Goal: Entertainment & Leisure: Browse casually

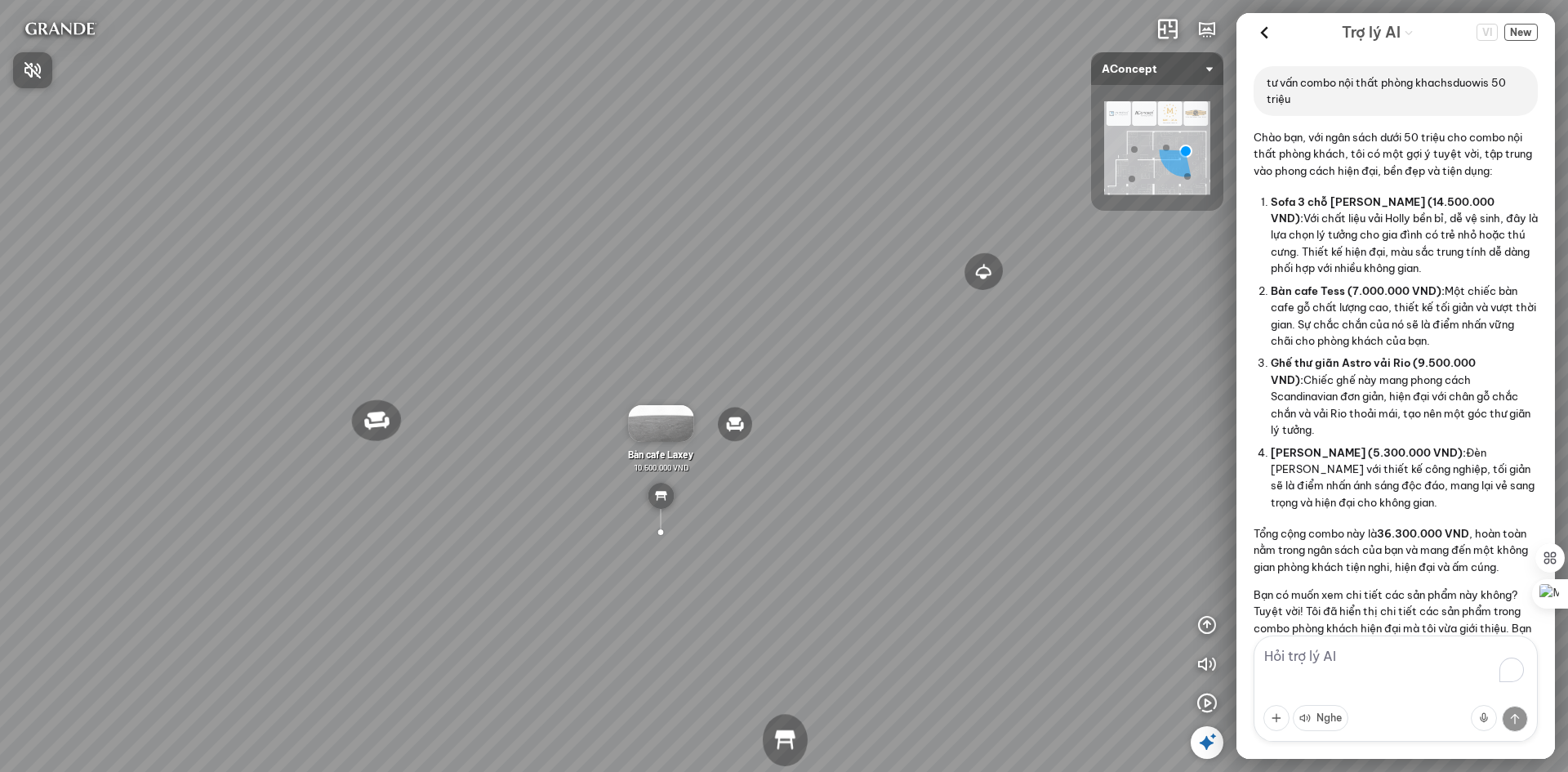
scroll to position [1467, 0]
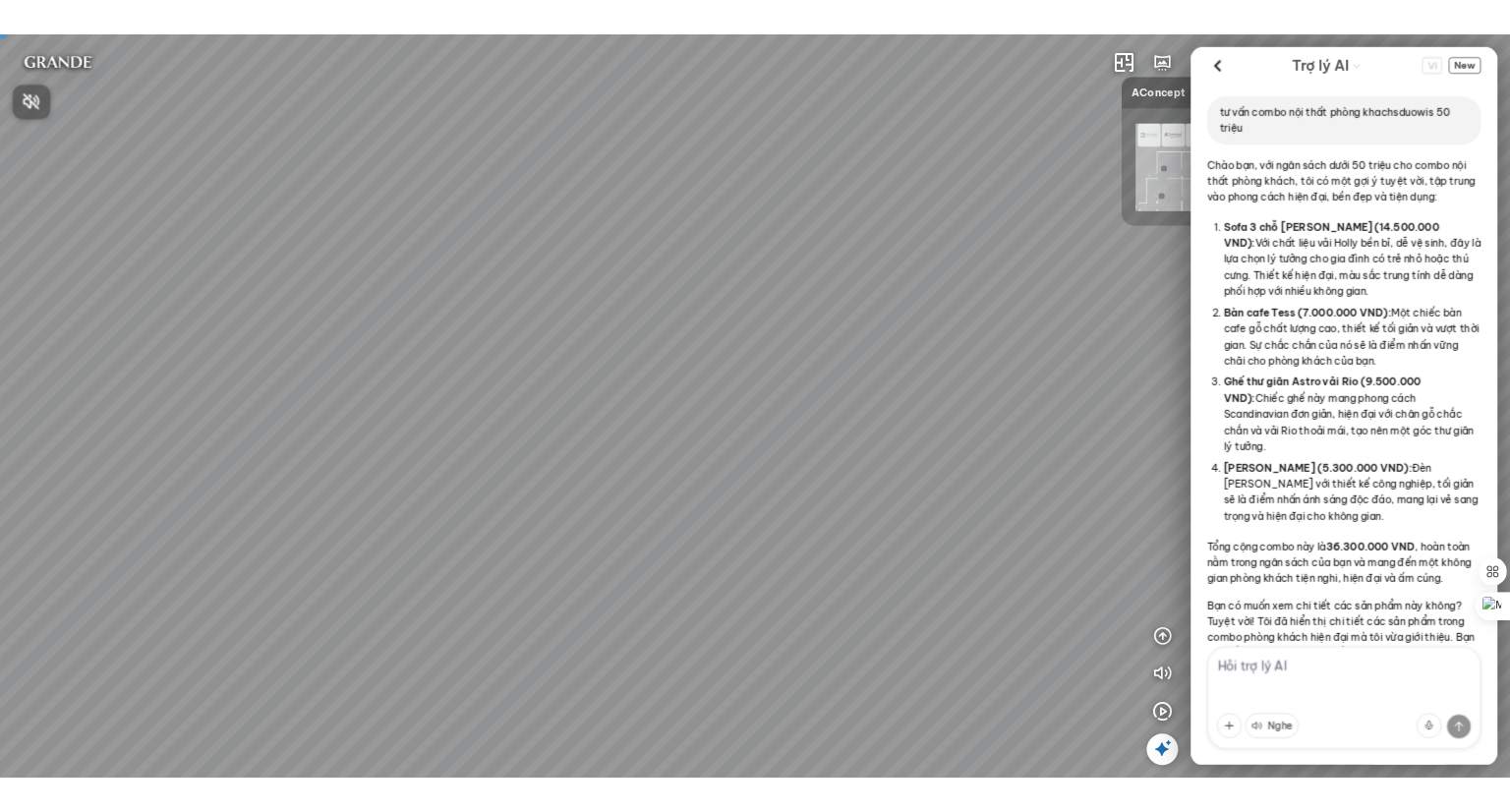
scroll to position [1766, 0]
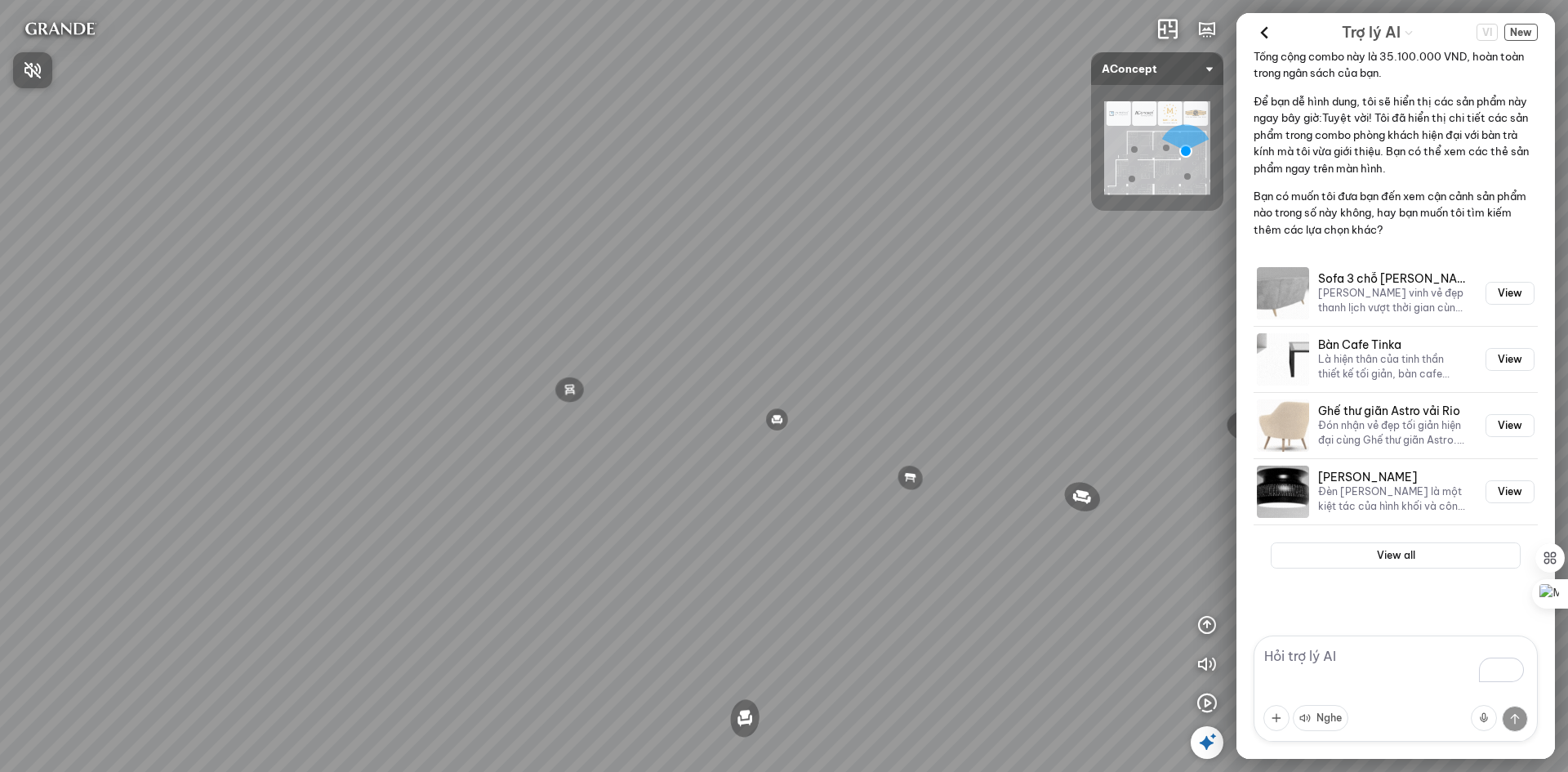
click at [1086, 488] on div at bounding box center [784, 386] width 1568 height 772
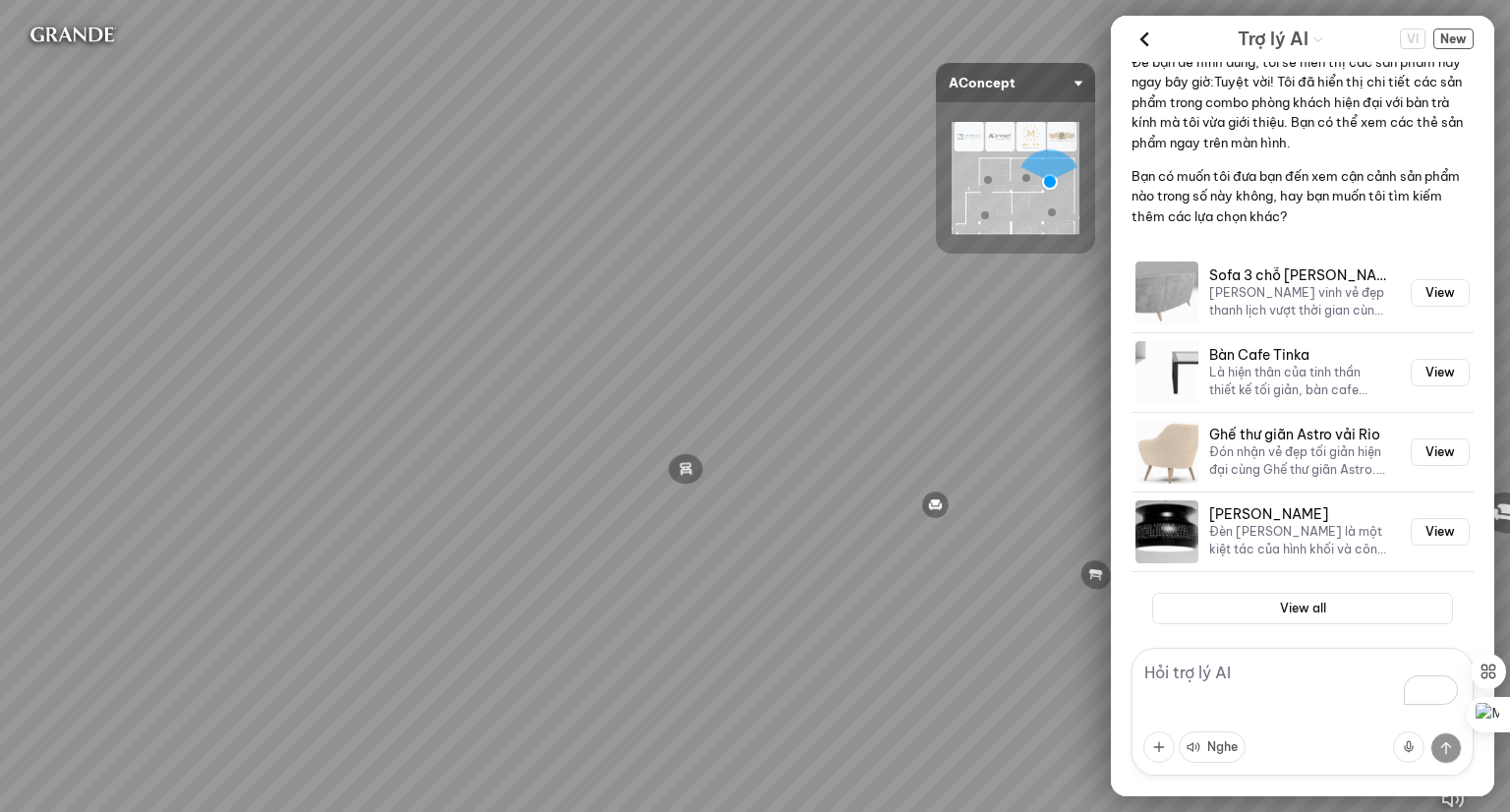
scroll to position [1763, 0]
